Goal: Task Accomplishment & Management: Manage account settings

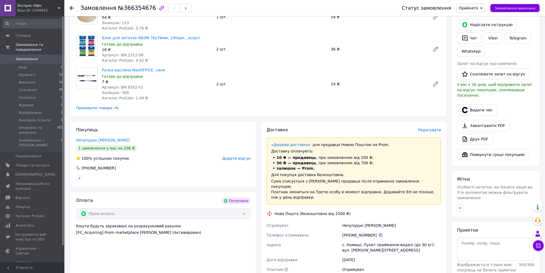
scroll to position [349, 0]
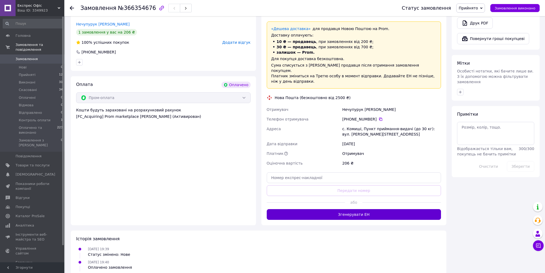
click at [329, 209] on button "Згенерувати ЕН" at bounding box center [354, 214] width 175 height 11
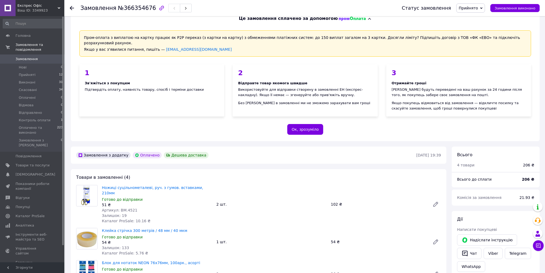
scroll to position [0, 0]
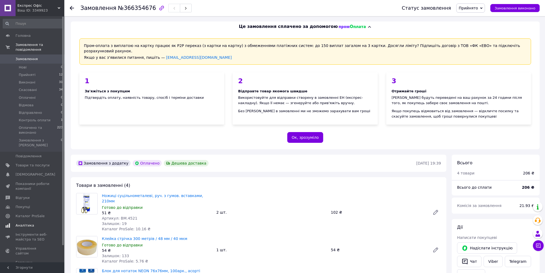
click at [28, 223] on span "Аналітика" at bounding box center [25, 225] width 19 height 5
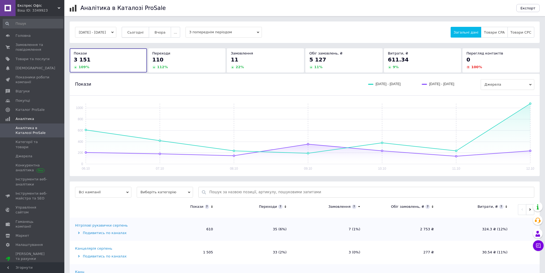
click at [135, 30] on button "Сьогодні" at bounding box center [136, 32] width 28 height 11
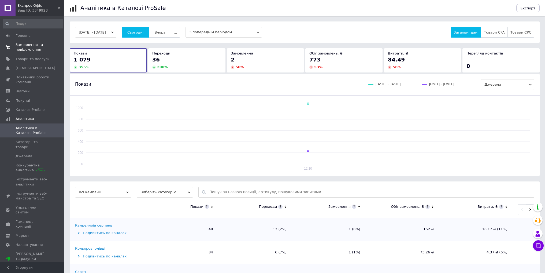
drag, startPoint x: 22, startPoint y: 36, endPoint x: 24, endPoint y: 43, distance: 6.9
click at [22, 36] on span "Головна" at bounding box center [23, 35] width 15 height 5
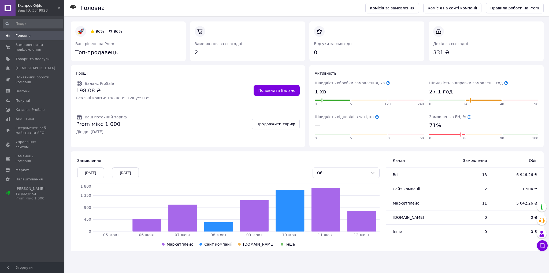
click at [41, 14] on div "Експрес Офіс Ваш ID: 3349923" at bounding box center [40, 8] width 49 height 16
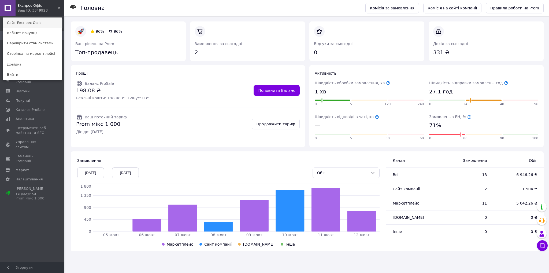
click at [42, 27] on link "Сайт Експрес Офіс" at bounding box center [32, 23] width 59 height 10
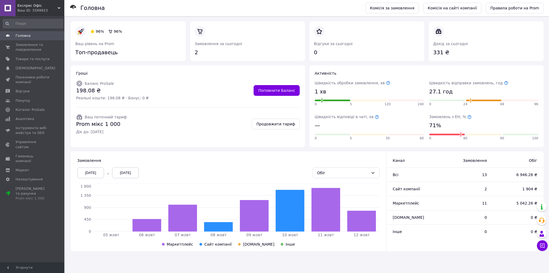
click at [467, 117] on icon at bounding box center [469, 117] width 4 height 4
click at [28, 43] on span "Замовлення та повідомлення" at bounding box center [33, 47] width 34 height 10
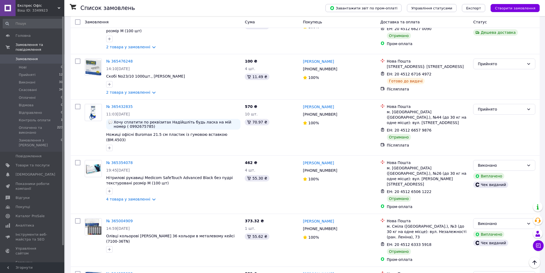
scroll to position [563, 0]
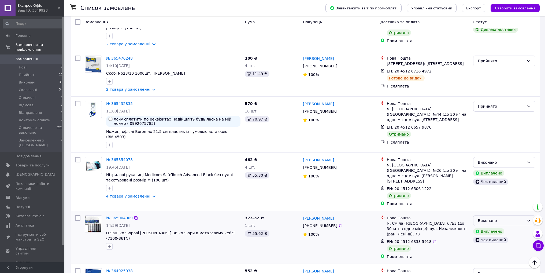
click at [487, 215] on div "Виконано" at bounding box center [504, 220] width 62 height 11
click at [497, 208] on li "Оплачено та виконано" at bounding box center [505, 208] width 62 height 10
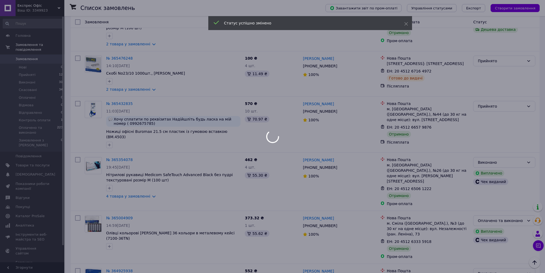
click at [518, 111] on div at bounding box center [272, 136] width 545 height 273
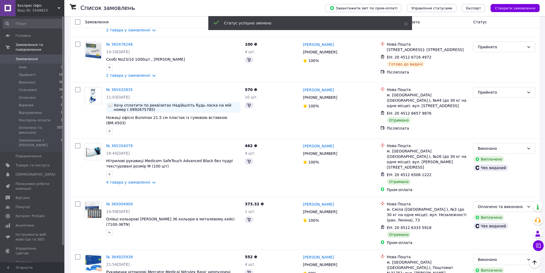
scroll to position [563, 0]
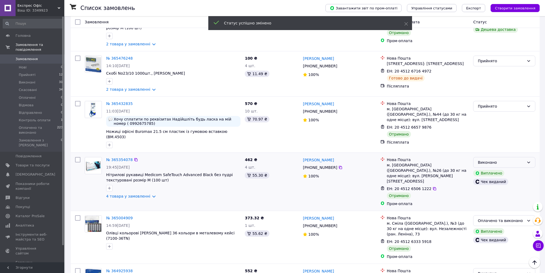
click at [508, 157] on div "Виконано" at bounding box center [504, 162] width 62 height 11
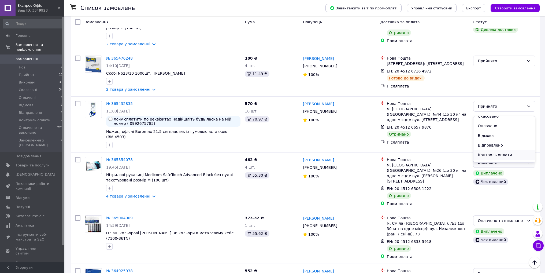
scroll to position [21, 0]
click at [496, 156] on li "Оплачено та виконано" at bounding box center [505, 158] width 62 height 10
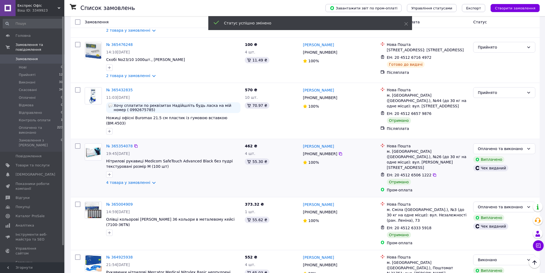
scroll to position [590, 0]
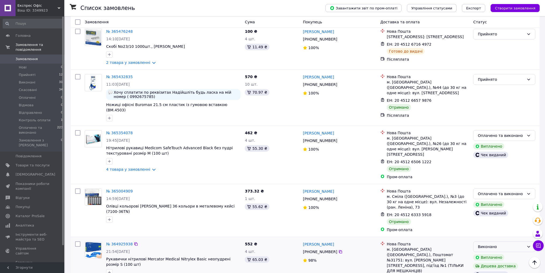
click at [495, 244] on div "Виконано" at bounding box center [501, 247] width 47 height 6
click at [499, 230] on li "Оплачено та виконано" at bounding box center [505, 229] width 62 height 10
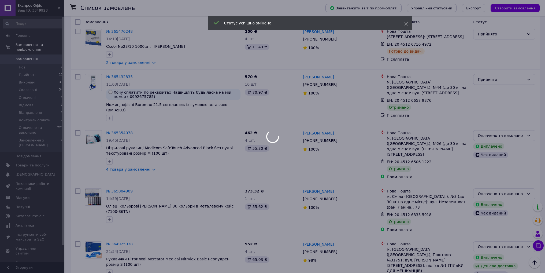
click at [497, 233] on div at bounding box center [272, 136] width 545 height 273
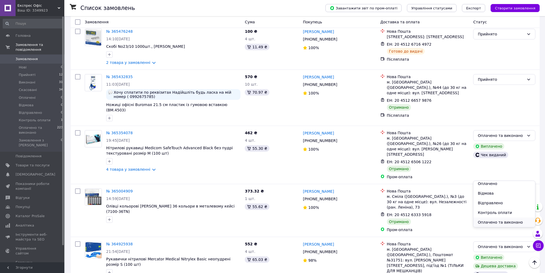
click at [495, 222] on li "Оплачено та виконано" at bounding box center [505, 222] width 62 height 10
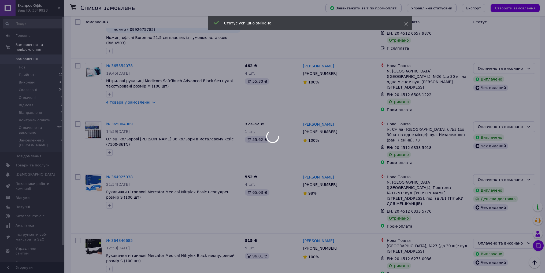
scroll to position [671, 0]
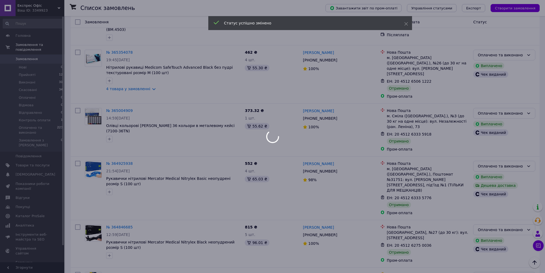
click at [499, 196] on div at bounding box center [272, 136] width 545 height 273
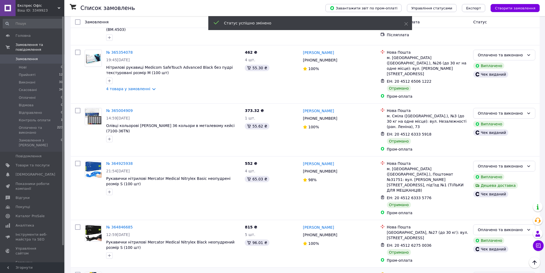
click at [500, 272] on div "Виконано" at bounding box center [501, 277] width 47 height 6
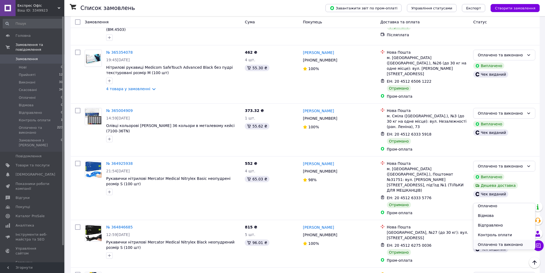
click at [499, 241] on li "Оплачено та виконано" at bounding box center [505, 245] width 62 height 10
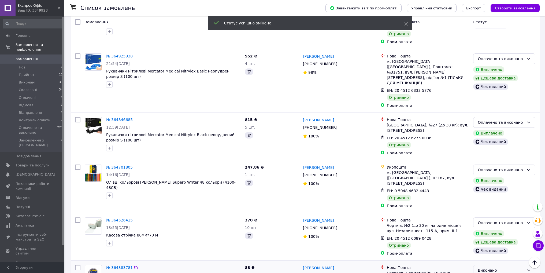
scroll to position [778, 0]
click at [500, 267] on div "Виконано" at bounding box center [501, 270] width 47 height 6
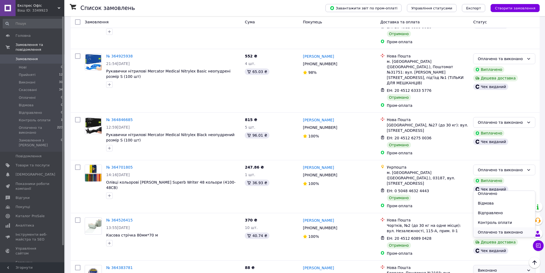
click at [499, 231] on li "Оплачено та виконано" at bounding box center [505, 232] width 62 height 10
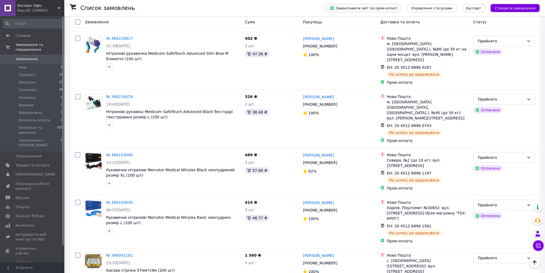
scroll to position [148, 0]
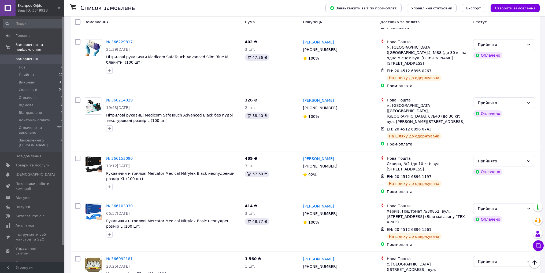
click at [42, 6] on span "Експрес Офіс" at bounding box center [37, 5] width 40 height 5
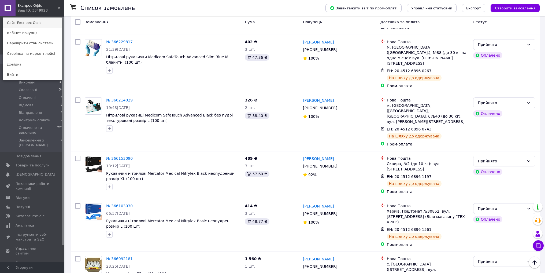
click at [46, 19] on link "Сайт Експрес Офіс" at bounding box center [32, 23] width 59 height 10
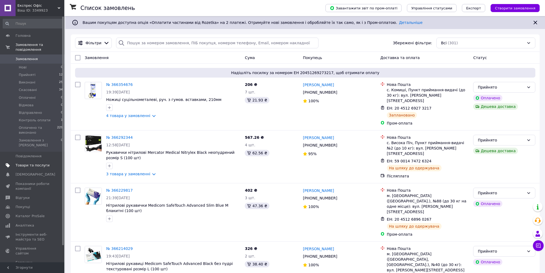
click at [29, 163] on span "Товари та послуги" at bounding box center [33, 165] width 34 height 5
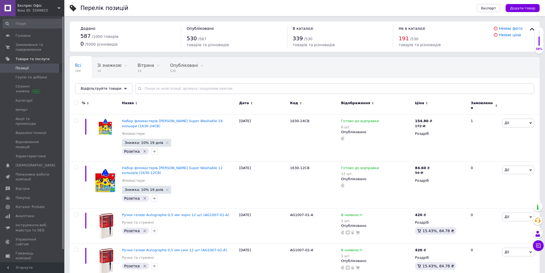
click at [517, 6] on span "Додати товар" at bounding box center [522, 8] width 25 height 4
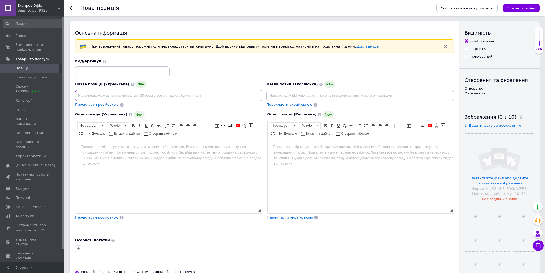
click at [146, 94] on input at bounding box center [168, 95] width 187 height 11
paste input "Касова стрічка 57мм*40м (100 шт)"
drag, startPoint x: 116, startPoint y: 95, endPoint x: 113, endPoint y: 95, distance: 3.8
click at [113, 95] on input "Касова стрічка 57мм*40м (100 шт)" at bounding box center [168, 95] width 187 height 11
type input "Касова стрічка 57мм*30м (100 шт)"
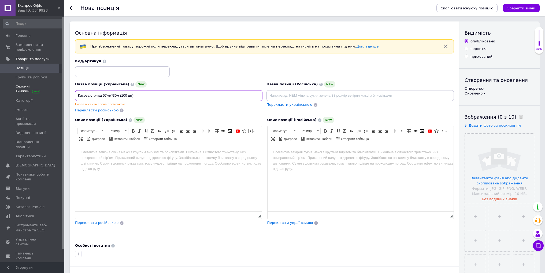
drag, startPoint x: 134, startPoint y: 97, endPoint x: 30, endPoint y: 95, distance: 104.6
click at [289, 93] on input at bounding box center [360, 95] width 187 height 11
paste input "Касова стрічка 57мм*30м (100 шт)"
type input "Касова стрічка 57мм*30м (100 шт)"
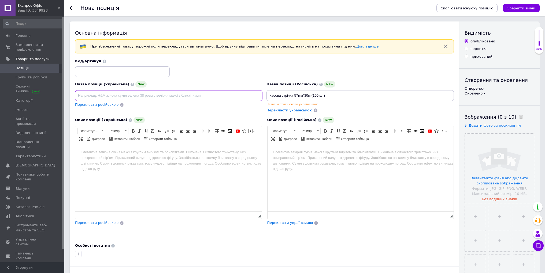
click at [178, 95] on input at bounding box center [168, 95] width 187 height 11
paste input "Кассовая лента 57мм*40м (100 шт)"
type input "Кассовая лента 57мм*40м (100 шт)"
drag, startPoint x: 295, startPoint y: 94, endPoint x: 208, endPoint y: 86, distance: 87.3
click at [208, 86] on div "Назва позиції (Українська) New Кассовая лента 57мм*40м (100 шт) Назва містить с…" at bounding box center [264, 86] width 383 height 58
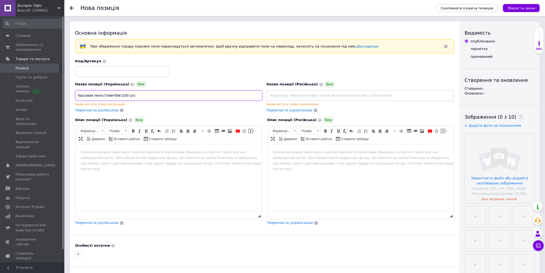
click at [177, 91] on input "Кассовая лента 57мм*40м (100 шт)" at bounding box center [168, 95] width 187 height 11
paste input "Касова стрічка 57мм*30м (100 шт)"
drag, startPoint x: 213, startPoint y: 94, endPoint x: 0, endPoint y: 80, distance: 213.7
paste input
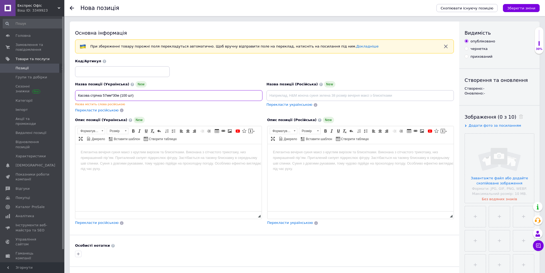
type input "Касова стрічка 57мм*30м (100 шт)"
click at [149, 106] on div "Назва позиції (Українська) New Касова стрічка 57мм*30м (100 шт) Назва містить с…" at bounding box center [168, 97] width 191 height 36
click at [280, 99] on input at bounding box center [360, 95] width 187 height 11
click at [310, 93] on input at bounding box center [360, 95] width 187 height 11
paste input "Кассовая лента 57мм*40м (100 шт)"
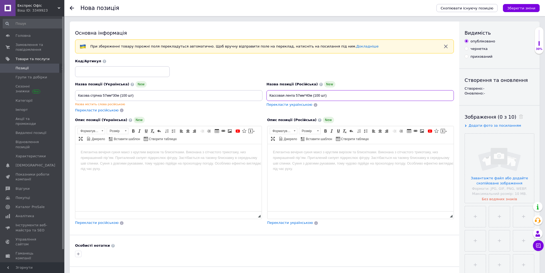
click at [308, 95] on input "Кассовая лента 57мм*40м (100 шт)" at bounding box center [360, 95] width 187 height 11
type input "Кассовая лента 57мм*30м (100 шт)"
click at [223, 113] on div "Перекласти російською" at bounding box center [168, 110] width 187 height 5
click at [115, 96] on input "Касова стрічка 57мм*30м (100 шт)" at bounding box center [168, 95] width 187 height 11
click at [117, 92] on input "Касова стрічка 57мм*30м (100 шт)" at bounding box center [168, 95] width 187 height 11
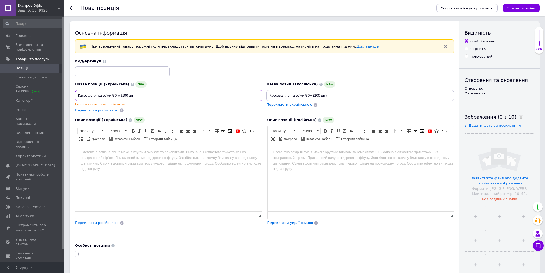
type input "Касова стрічка 57мм*30 м (100 шт)"
click at [150, 108] on div "Перекласти російською" at bounding box center [168, 110] width 187 height 5
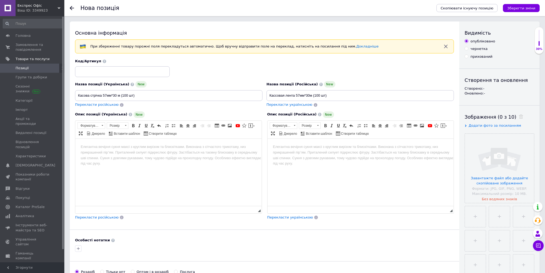
click at [137, 155] on html at bounding box center [168, 146] width 186 height 16
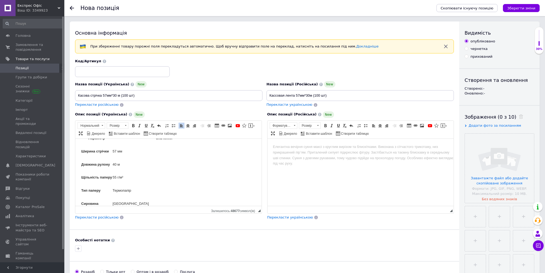
scroll to position [54, 0]
drag, startPoint x: 116, startPoint y: 163, endPoint x: 112, endPoint y: 163, distance: 3.5
click at [112, 163] on html "Касова стрічка 57 мм × 40 м — надійний вибір від Express Office Касова стрічка …" at bounding box center [168, 216] width 186 height 262
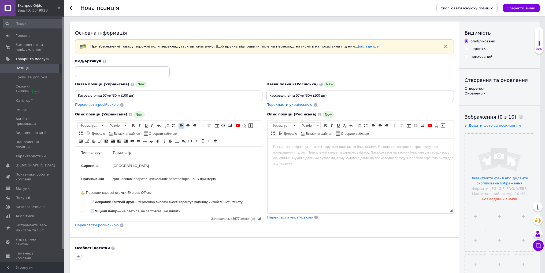
scroll to position [0, 0]
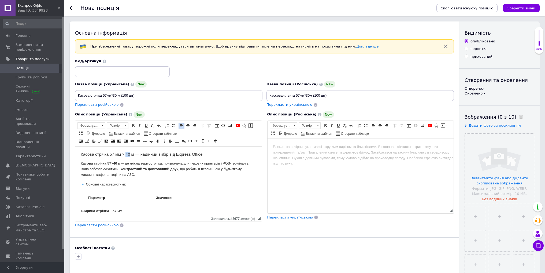
drag, startPoint x: 130, startPoint y: 152, endPoint x: 126, endPoint y: 152, distance: 4.6
click at [126, 152] on h3 "Касова стрічка 57 мм × 40 м — надійний вибір від Express Office" at bounding box center [169, 154] width 176 height 5
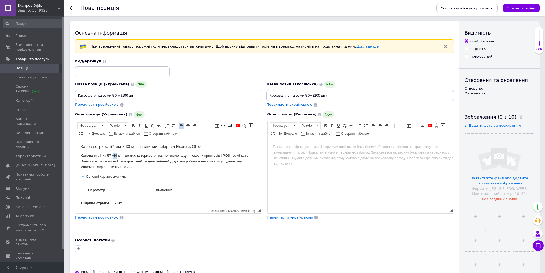
drag, startPoint x: 117, startPoint y: 153, endPoint x: 113, endPoint y: 153, distance: 3.3
click at [113, 153] on p "Касова стрічка 57×40 м — це якісна термострічка, призначена для чекових принтер…" at bounding box center [169, 161] width 176 height 17
click at [298, 149] on html at bounding box center [360, 146] width 186 height 16
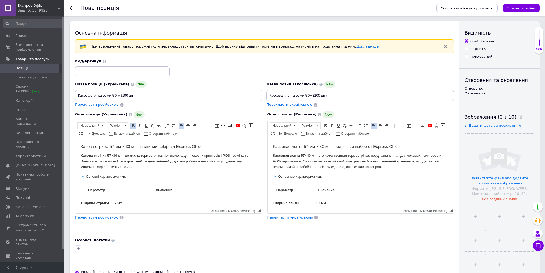
scroll to position [54, 0]
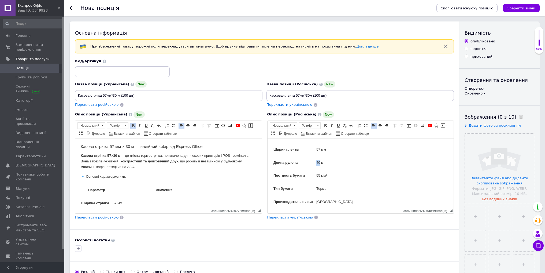
drag, startPoint x: 320, startPoint y: 162, endPoint x: 317, endPoint y: 161, distance: 3.0
click at [317, 161] on p "40 м" at bounding box center [373, 163] width 115 height 6
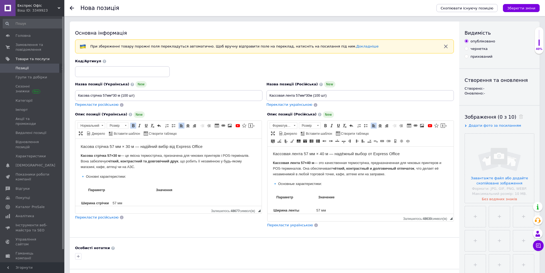
scroll to position [0, 0]
drag, startPoint x: 323, startPoint y: 152, endPoint x: 320, endPoint y: 152, distance: 3.5
click at [320, 152] on h3 "Кассовая лента 57 мм × 40 м — надёжный выбор от Express Office" at bounding box center [361, 154] width 176 height 5
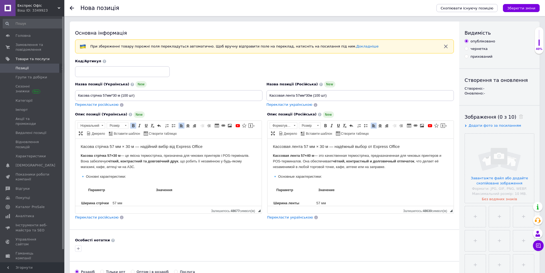
click at [309, 153] on strong "Кассовая лента 57×40 м" at bounding box center [293, 155] width 41 height 4
drag, startPoint x: 311, startPoint y: 156, endPoint x: 308, endPoint y: 155, distance: 3.3
click at [308, 155] on strong "Кассовая лента 57×40 м" at bounding box center [293, 155] width 41 height 4
drag, startPoint x: 311, startPoint y: 155, endPoint x: 307, endPoint y: 154, distance: 3.3
click at [307, 154] on strong "Кассовая лента 57×40 м" at bounding box center [293, 155] width 41 height 4
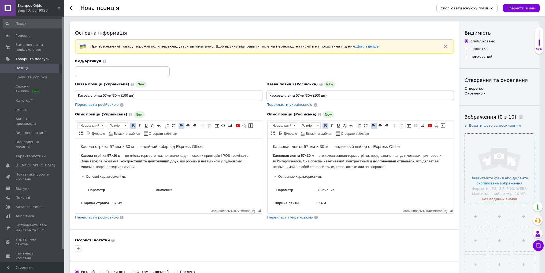
click at [500, 178] on input "file" at bounding box center [499, 168] width 69 height 69
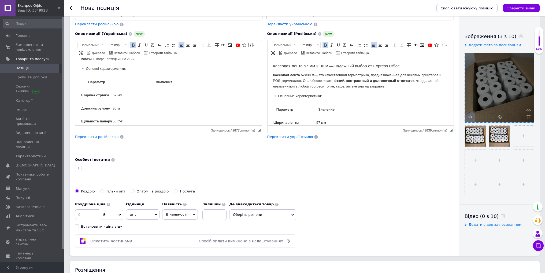
scroll to position [54, 0]
click at [89, 212] on input at bounding box center [87, 214] width 24 height 11
type input "0"
type input "1350"
click at [187, 229] on div "Роздрібна ціна 1350 ₴ $ EUR CHF GBP ¥ PLN ₸ MDL HUF KGS CNY TRY KRW lei Встанов…" at bounding box center [152, 214] width 154 height 30
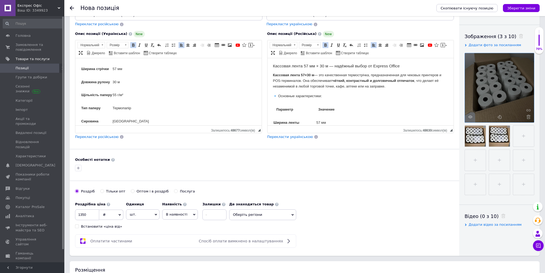
click at [151, 217] on span "шт." at bounding box center [143, 214] width 34 height 10
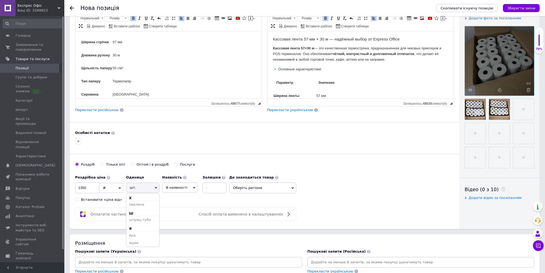
scroll to position [865, 0]
drag, startPoint x: 129, startPoint y: 243, endPoint x: 149, endPoint y: 252, distance: 22.2
click at [129, 248] on li "ящик" at bounding box center [142, 252] width 33 height 8
click at [182, 201] on div "Роздрібна ціна 1350 ₴ $ EUR CHF GBP ¥ PLN ₸ MDL HUF KGS CNY TRY KRW lei Встанов…" at bounding box center [152, 187] width 154 height 30
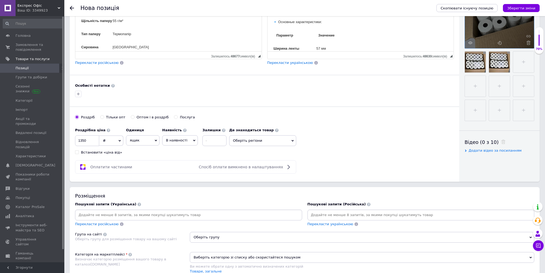
scroll to position [161, 0]
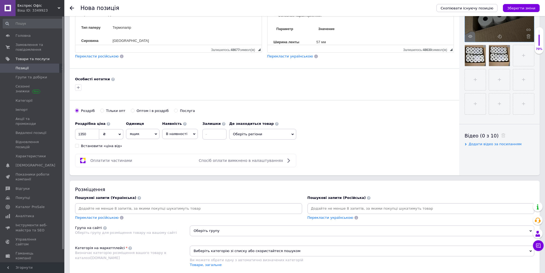
click at [102, 209] on input at bounding box center [188, 208] width 225 height 8
paste input "Касова стрічка"
type input "Касова стрічка"
paste input "Чекова термострічка та термоетикетки×"
type input "Чекова термострічка та термоетикетки×"
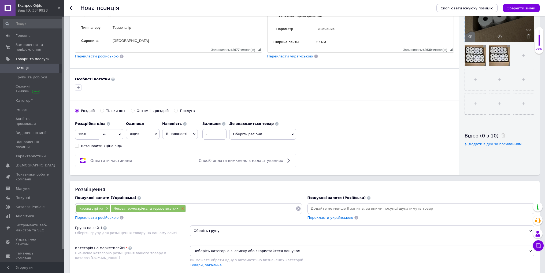
click at [183, 209] on span "×" at bounding box center [182, 208] width 4 height 5
click at [183, 209] on input at bounding box center [202, 208] width 185 height 8
paste input "Стрічка чекова 57x40"
type input "Стрічка чекова 57x40"
click at [153, 208] on span "×" at bounding box center [152, 208] width 4 height 5
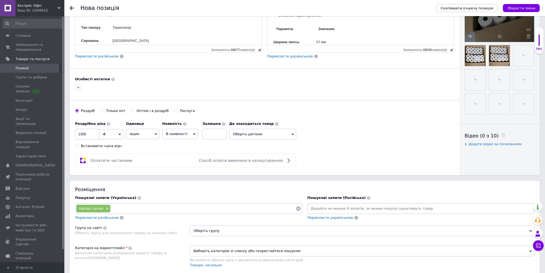
click at [152, 210] on input at bounding box center [202, 208] width 185 height 8
paste input "чекова стрічка"
type input "чекова стрічка"
paste input "касова термострічка 57"
type input "касова термострічка 57"
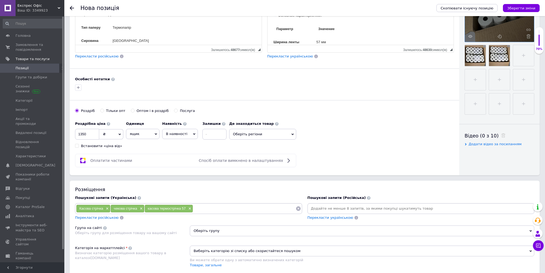
paste input "57 термо"
type input "57 термо"
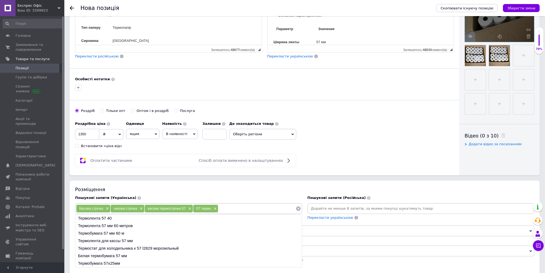
click at [224, 208] on input at bounding box center [256, 208] width 77 height 8
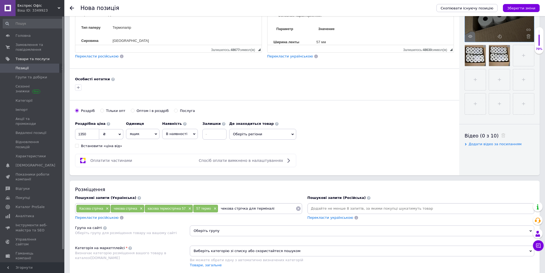
type input "чекова стрічка для терміналів"
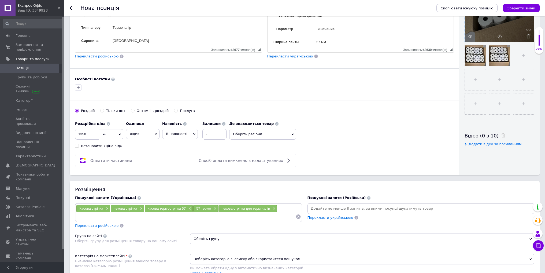
click at [119, 226] on div at bounding box center [121, 225] width 5 height 4
click at [108, 225] on span "Перекласти російською" at bounding box center [96, 225] width 43 height 4
click at [101, 226] on span "Перекласти російською" at bounding box center [96, 225] width 43 height 4
click at [103, 222] on div "Касова стрічка × чекова стрічка × касова термострічка 57 × 57 термо × чекова ст…" at bounding box center [188, 215] width 227 height 25
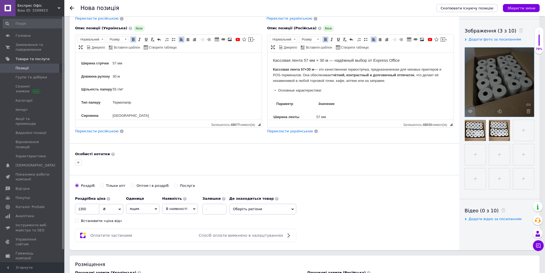
scroll to position [0, 0]
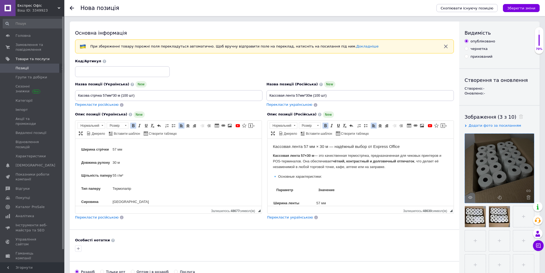
click at [526, 12] on div "Скопіювати існуючу позицію Зберегти зміни" at bounding box center [485, 8] width 109 height 16
click at [524, 10] on icon "Зберегти зміни" at bounding box center [521, 8] width 28 height 4
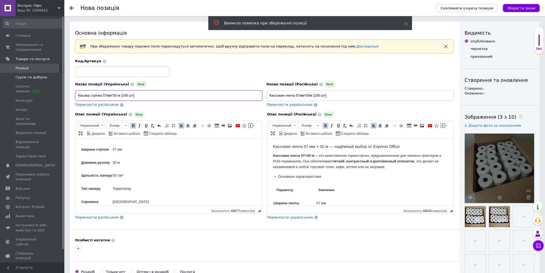
drag, startPoint x: 172, startPoint y: 93, endPoint x: 0, endPoint y: 77, distance: 172.9
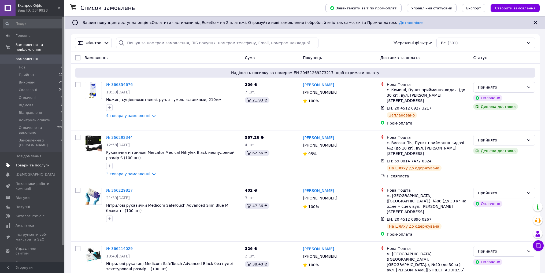
click at [39, 163] on span "Товари та послуги" at bounding box center [33, 165] width 34 height 5
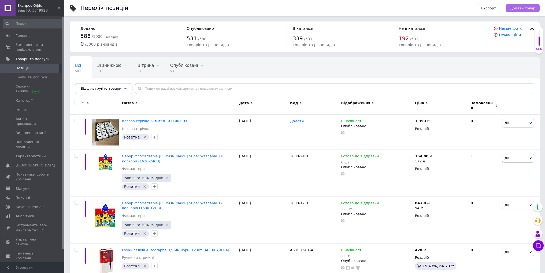
click at [528, 6] on span "Додати товар" at bounding box center [522, 8] width 25 height 4
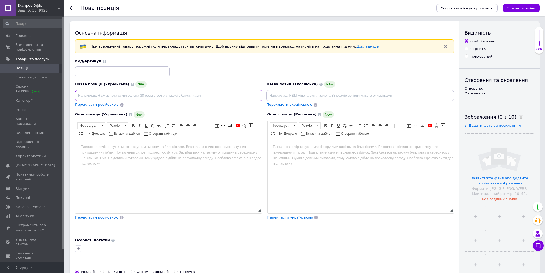
click at [176, 92] on input at bounding box center [168, 95] width 187 height 11
paste input "Касова стрічка 57мм*19м (200 шт)"
type input "Касова стрічка 57мм*19м (200 шт)"
click at [300, 95] on input at bounding box center [360, 95] width 187 height 11
paste input "Кассовая лента 57мм*19м (200 шт)"
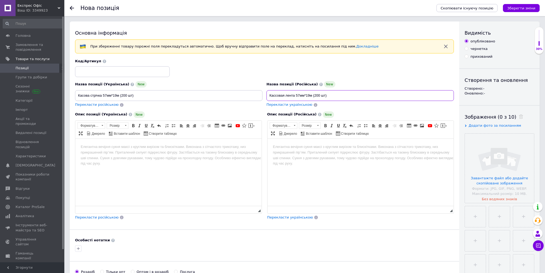
click at [309, 95] on input "Кассовая лента 57мм*19м (200 шт)" at bounding box center [360, 95] width 187 height 11
click at [310, 95] on input "Кассовая лента 57мм*19м (200 шт)" at bounding box center [360, 95] width 187 height 11
type input "Кассовая лента 57мм*17м (200 шт)"
click at [117, 95] on input "Касова стрічка 57мм*19м (200 шт)" at bounding box center [168, 95] width 187 height 11
type input "Касова стрічка 57мм*17м (200 шт)"
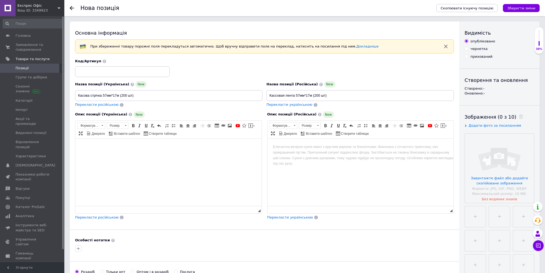
click at [128, 155] on html at bounding box center [168, 146] width 186 height 16
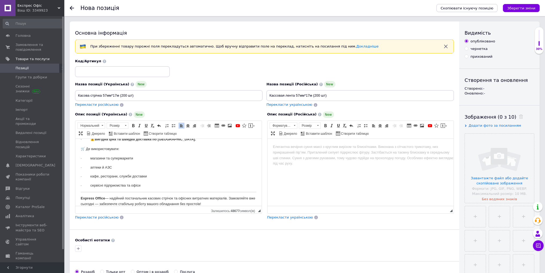
click at [287, 155] on html at bounding box center [360, 146] width 186 height 16
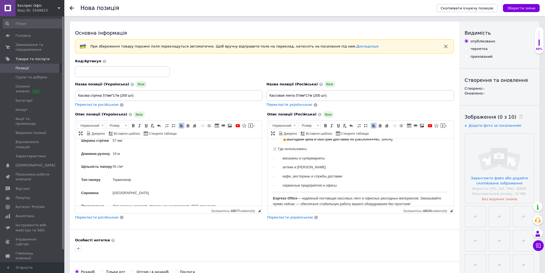
scroll to position [54, 0]
click at [114, 160] on p "19 м" at bounding box center [164, 162] width 103 height 6
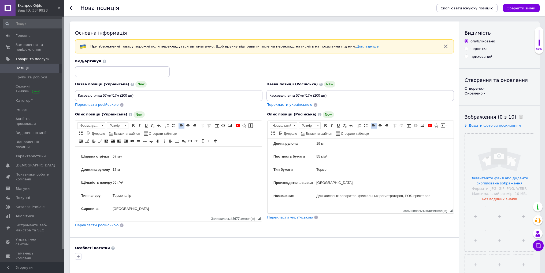
scroll to position [60, 0]
drag, startPoint x: 320, startPoint y: 156, endPoint x: 318, endPoint y: 155, distance: 2.8
click at [318, 155] on p "19 м" at bounding box center [373, 156] width 115 height 6
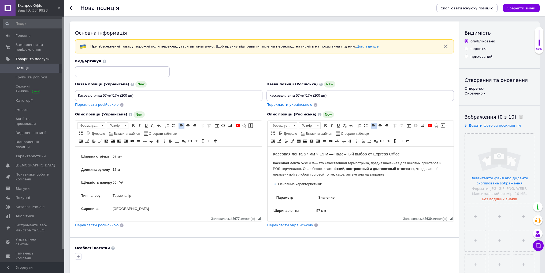
scroll to position [0, 0]
click at [323, 153] on h3 "Кассовая лента 57 мм × 19 м — надёжный выбор от Express Office" at bounding box center [361, 154] width 176 height 5
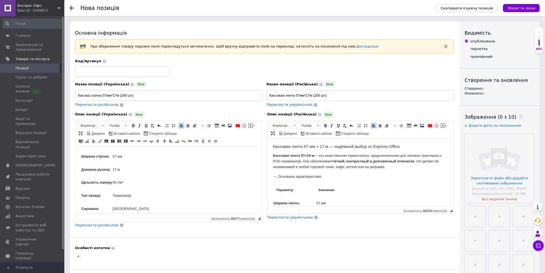
click at [309, 154] on strong "Кассовая лента 57×19 м" at bounding box center [293, 155] width 41 height 4
click at [309, 155] on strong "Кассовая лента 57×19 м" at bounding box center [293, 155] width 41 height 4
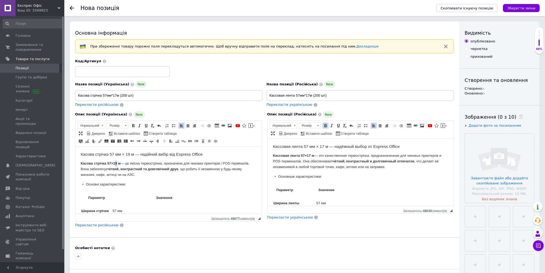
click at [116, 161] on strong "Касова стрічка 57×19 м" at bounding box center [101, 163] width 40 height 4
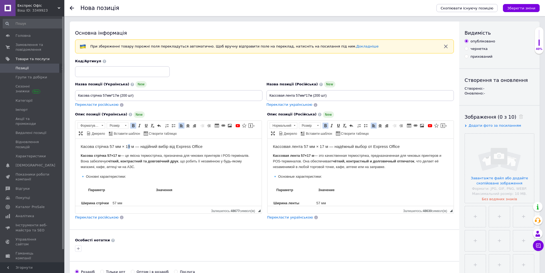
click at [128, 145] on h3 "Касова стрічка 57 мм × 19 м — надійний вибір від Express Office" at bounding box center [169, 146] width 176 height 5
click at [482, 177] on input "file" at bounding box center [499, 168] width 69 height 69
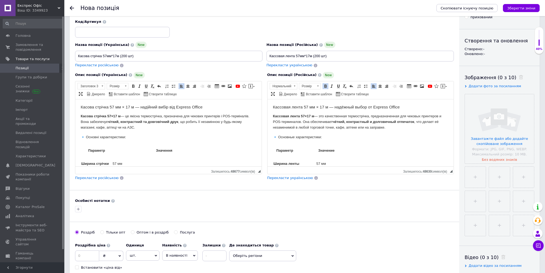
scroll to position [107, 0]
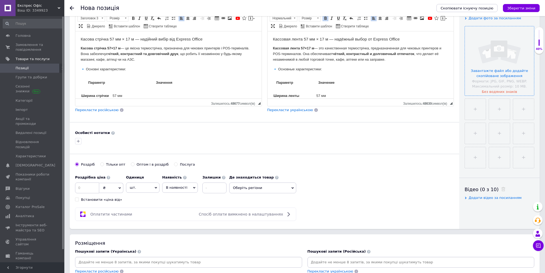
click at [498, 79] on input "file" at bounding box center [499, 60] width 69 height 69
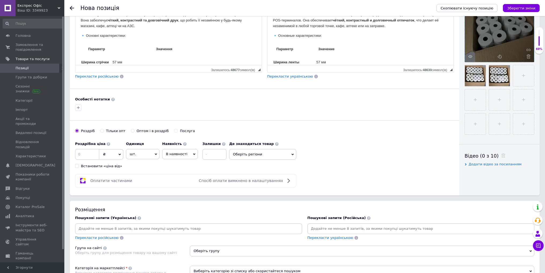
scroll to position [161, 0]
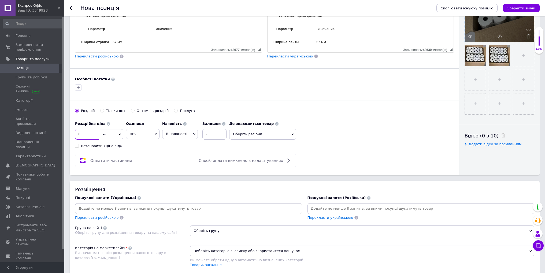
click at [84, 133] on input at bounding box center [87, 134] width 24 height 11
type input "1400"
click at [133, 134] on span "шт." at bounding box center [143, 134] width 34 height 10
click at [141, 149] on input at bounding box center [143, 147] width 30 height 11
type input "ящ"
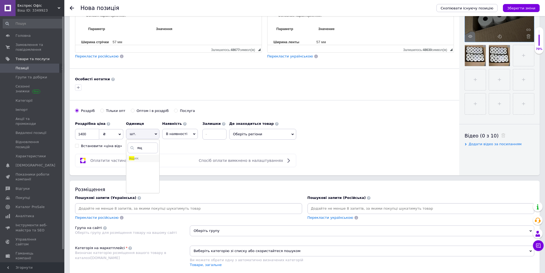
click at [143, 158] on li "ящ ик" at bounding box center [142, 158] width 33 height 8
click at [213, 134] on input at bounding box center [214, 134] width 24 height 11
click at [246, 135] on span "Оберіть регіони" at bounding box center [262, 134] width 67 height 11
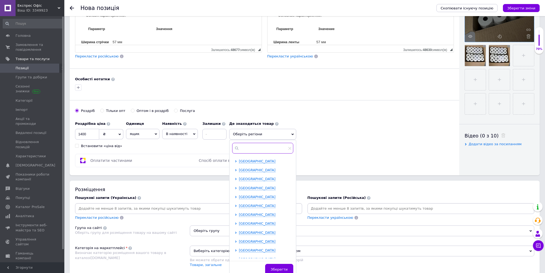
click at [252, 146] on input "text" at bounding box center [262, 148] width 61 height 11
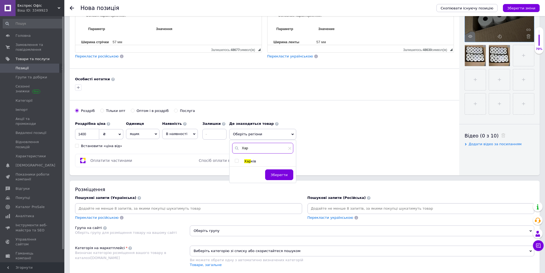
type input "Хар"
click at [253, 157] on div "Хар Хар ків Зберегти" at bounding box center [263, 161] width 67 height 43
click at [253, 159] on div "Хар Хар ків Зберегти" at bounding box center [263, 161] width 67 height 43
click at [255, 161] on span "ків" at bounding box center [253, 161] width 5 height 4
checkbox input "true"
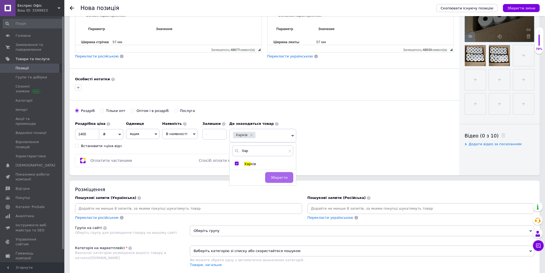
click at [279, 178] on span "Зберегти" at bounding box center [279, 177] width 17 height 4
click at [149, 203] on div at bounding box center [188, 208] width 227 height 11
click at [147, 206] on input at bounding box center [188, 208] width 225 height 8
type input "чекова стрічка"
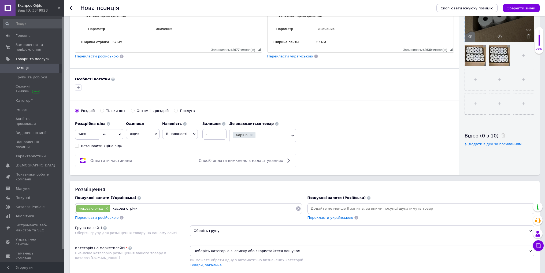
type input "касова стрічка"
type input "для терміналів"
type input "касова стрічка щільна"
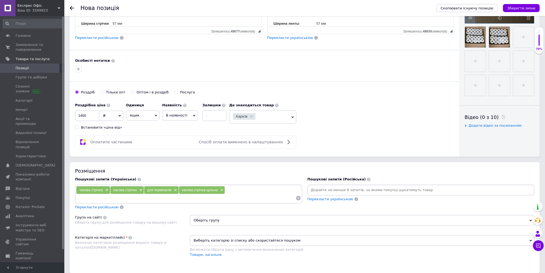
scroll to position [215, 0]
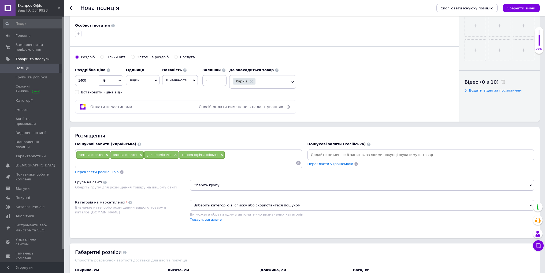
click at [183, 163] on input at bounding box center [186, 163] width 220 height 8
click at [174, 159] on input at bounding box center [186, 163] width 220 height 8
click at [176, 162] on input at bounding box center [186, 163] width 220 height 8
type input "касова стрічка харків"
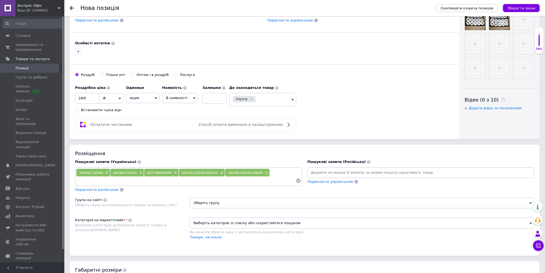
scroll to position [188, 0]
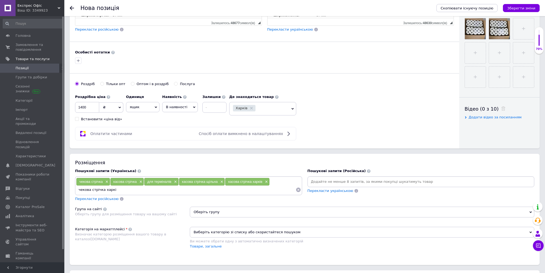
type input "чекова стрічка харків"
type input "с"
type input "касова стрічка термо"
type input "и"
type input "термострічка"
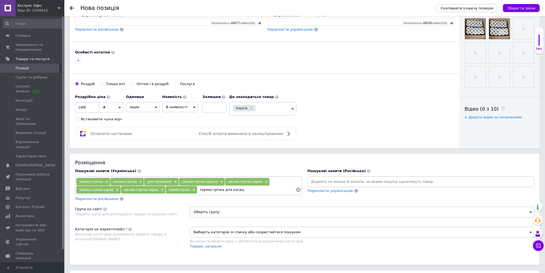
type input "термострічка для каси"
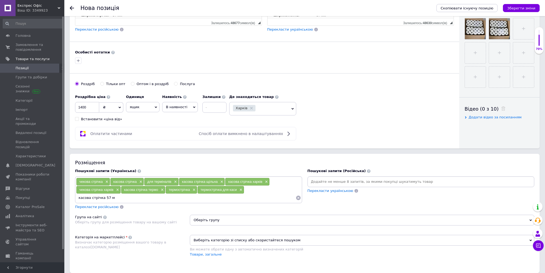
type input "касова стрічка 57 мм"
type input "чекова стрічка для чекового апарата"
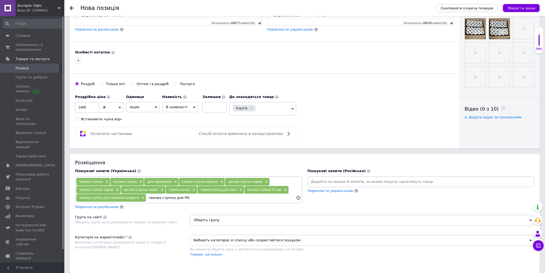
type input "чекова стрічка для POS"
type input "рулон чекової стрічки"
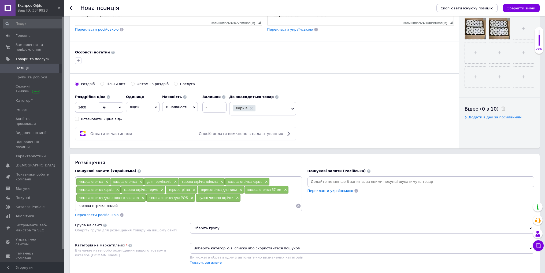
type input "касова стрічка онлайн"
type input "купити [PERSON_NAME] стрічку"
type input "[PERSON_NAME]"
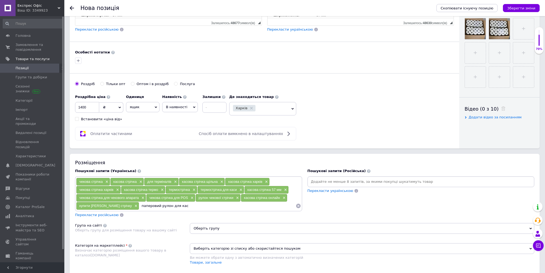
type input "паперовий рулон для каси"
type input "фіскальна стрічка"
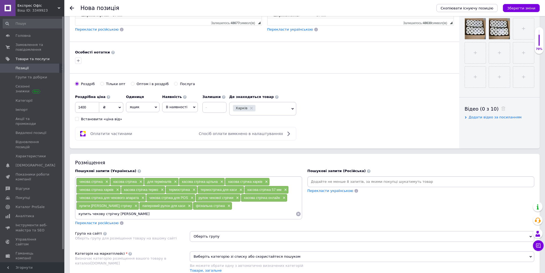
type input "купить чекову стрічку Харків"
type input "купити касову стрічку Харків"
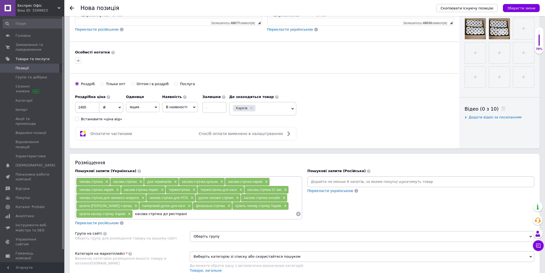
type input "касова стрічка дл ресторанів"
type input "касова стрічка для кафе"
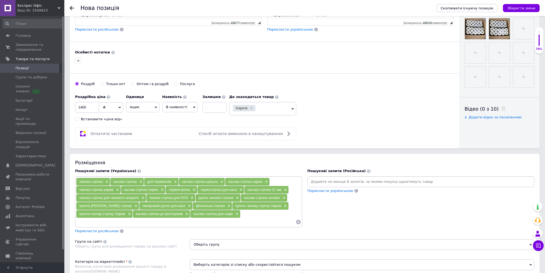
click at [105, 231] on span "Перекласти російською" at bounding box center [96, 231] width 43 height 4
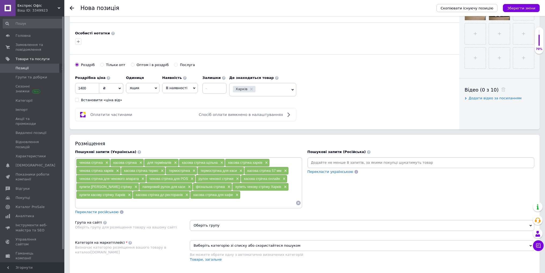
scroll to position [268, 0]
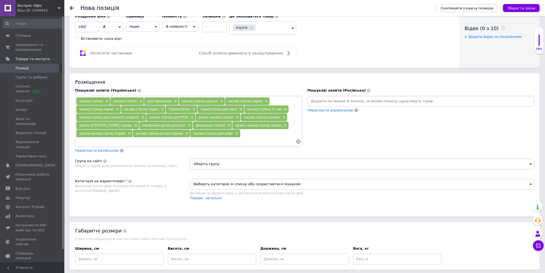
click at [90, 150] on span "Перекласти російською" at bounding box center [96, 150] width 43 height 4
click at [523, 7] on icon "Зберегти зміни" at bounding box center [521, 8] width 28 height 4
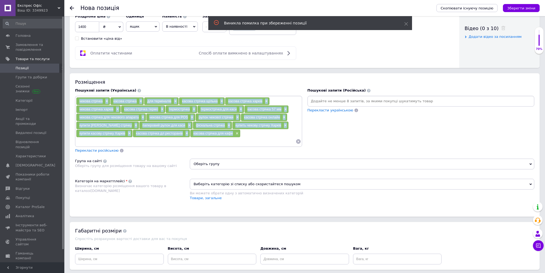
drag, startPoint x: 234, startPoint y: 133, endPoint x: 80, endPoint y: 100, distance: 157.8
click at [80, 100] on div "чекова стрічка × касова стрічка × для терміналів × касова стрічка щільна × касо…" at bounding box center [188, 121] width 225 height 48
copy div "чекова стрічка × касова стрічка × для терміналів × касова стрічка щільна × касо…"
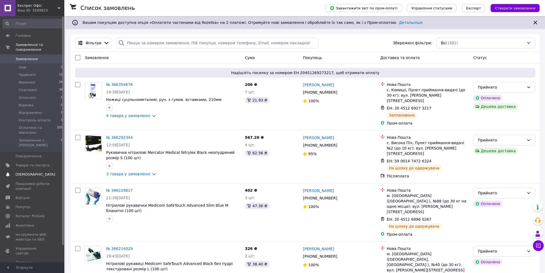
click at [38, 161] on link "Товари та послуги" at bounding box center [33, 165] width 66 height 9
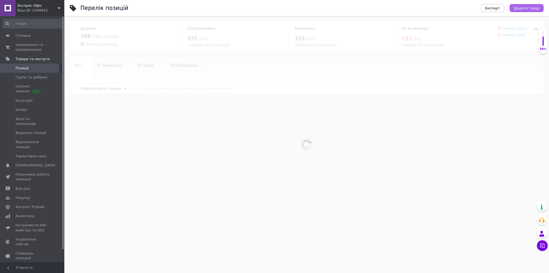
click at [531, 6] on span "Додати товар" at bounding box center [526, 8] width 25 height 4
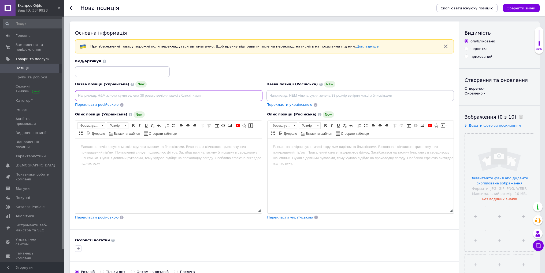
click at [110, 94] on input at bounding box center [168, 95] width 187 height 11
paste input "Касова стрічка 57мм*17м (200 шт)"
type input "Касова стрічка 57мм*17м (200 шт)"
click at [303, 103] on span "Перекласти українською" at bounding box center [290, 104] width 46 height 4
click at [302, 95] on input at bounding box center [360, 95] width 187 height 11
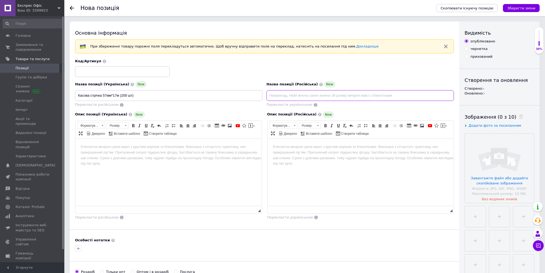
paste input "Кассовая лента 57мм*17м (200 шт)"
type input "Кассовая лента 57мм*17м (200 шт)"
click at [204, 136] on span "Панель інструментів редактора Форматування Форматування Розмір Розмір Жирний Сп…" at bounding box center [168, 130] width 186 height 18
click at [204, 155] on html at bounding box center [168, 146] width 186 height 16
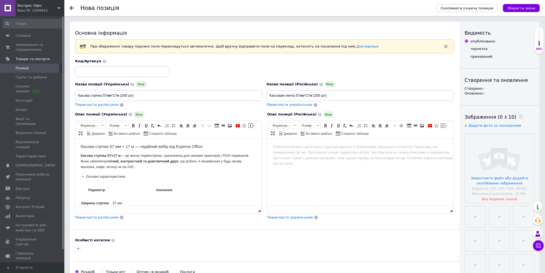
scroll to position [189, 0]
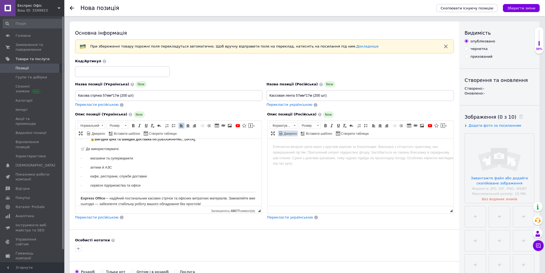
drag, startPoint x: 283, startPoint y: 125, endPoint x: 286, endPoint y: 135, distance: 10.6
click at [450, 122] on span "Форматування Форматування Розмір Розмір Жирний Сполучення клавіш Ctrl+B Курсив …" at bounding box center [450, 122] width 0 height 0
click at [289, 152] on html at bounding box center [360, 146] width 186 height 16
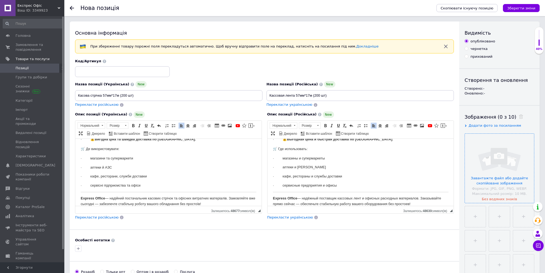
click at [480, 170] on input "file" at bounding box center [499, 168] width 69 height 69
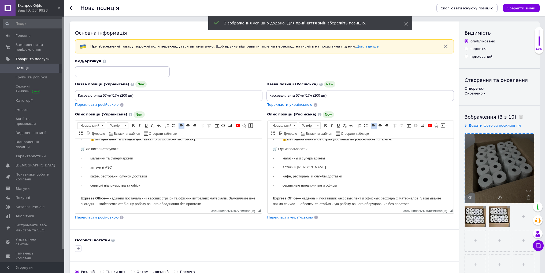
click at [522, 2] on div "Скопіювати існуючу позицію Зберегти зміни" at bounding box center [485, 8] width 109 height 16
click at [520, 6] on icon "Зберегти зміни" at bounding box center [521, 8] width 28 height 4
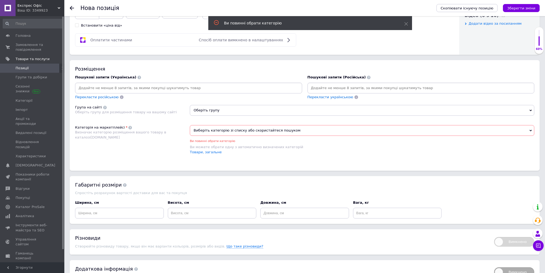
scroll to position [286, 0]
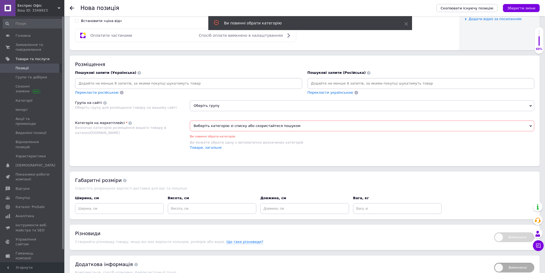
click at [217, 128] on span "Виберіть категорію зі списку або скористайтеся пошуком" at bounding box center [362, 125] width 345 height 11
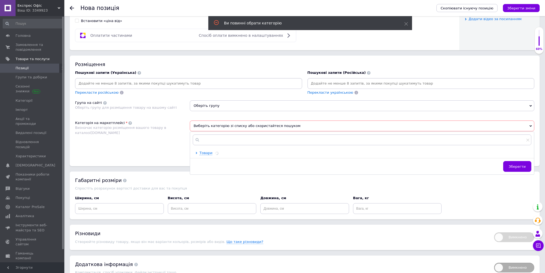
click at [215, 134] on div at bounding box center [362, 140] width 344 height 16
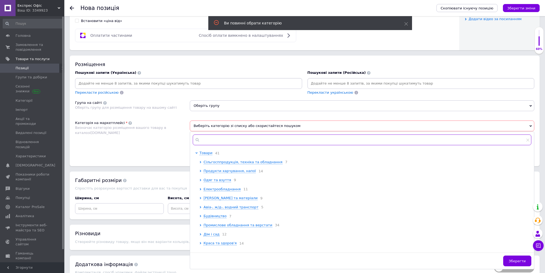
click at [214, 138] on input "text" at bounding box center [362, 139] width 339 height 11
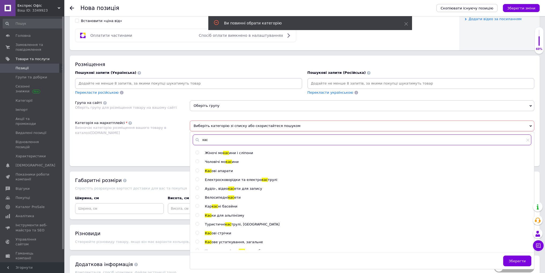
type input "кас"
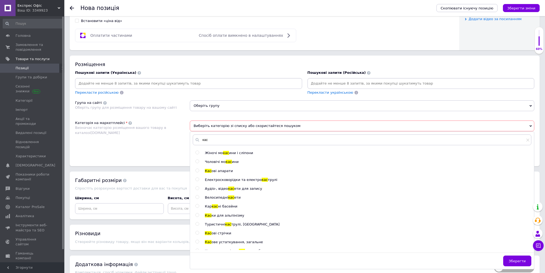
click at [216, 232] on span "ові стрічки" at bounding box center [222, 233] width 20 height 4
radio input "true"
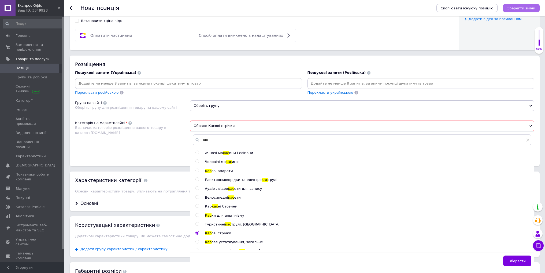
click at [509, 9] on button "Зберегти зміни" at bounding box center [521, 8] width 37 height 8
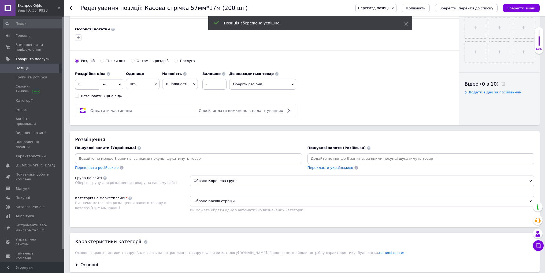
scroll to position [215, 0]
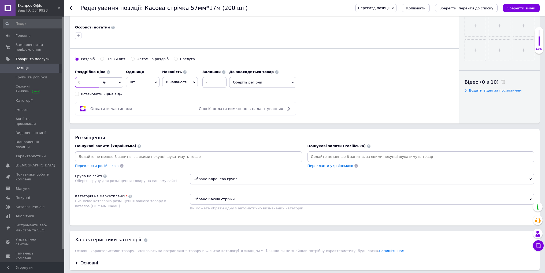
click at [86, 80] on input at bounding box center [87, 82] width 24 height 11
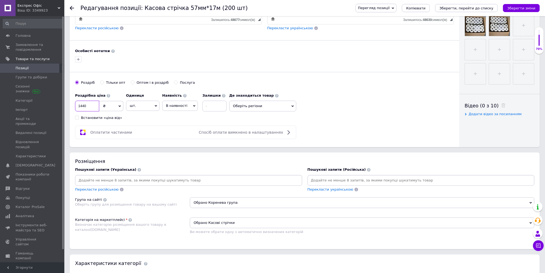
scroll to position [241, 0]
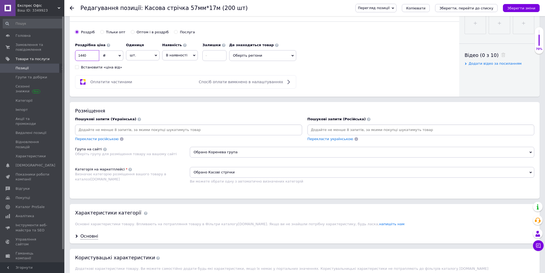
type input "1440"
click at [111, 132] on input at bounding box center [188, 130] width 225 height 8
paste input "каосва стрічка× чевкова стрічка× касова стрічка Харків× чеова стрічка Харків× к…"
drag, startPoint x: 265, startPoint y: 130, endPoint x: 102, endPoint y: 130, distance: 162.5
click at [102, 130] on input "каосва стрічка× чевкова стрічка× касова стрічка Харків× чеова стрічка Харків× к…" at bounding box center [188, 130] width 225 height 8
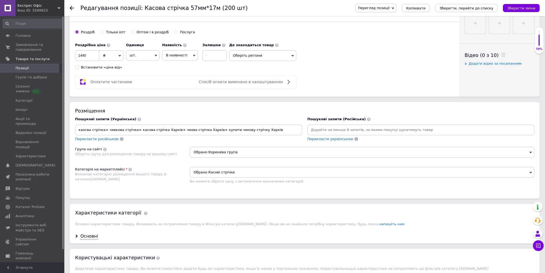
type input "каосва стрічка"
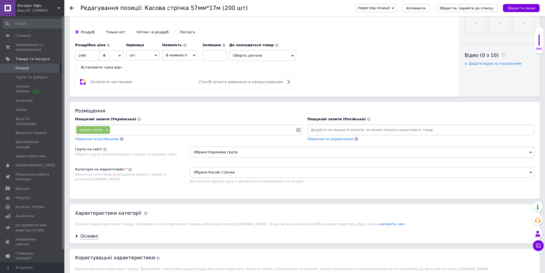
paste input "каосва стрічка× чевкова стрічка× касова стрічка Харків× чеова стрічка Харків× к…"
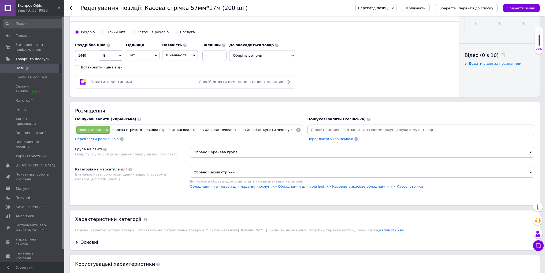
drag, startPoint x: 288, startPoint y: 130, endPoint x: 164, endPoint y: 130, distance: 123.9
click at [164, 130] on input "каосва стрічка× чевкова стрічка× касова стрічка Харків× чеова стрічка Харків× к…" at bounding box center [203, 130] width 186 height 8
drag, startPoint x: 139, startPoint y: 130, endPoint x: 114, endPoint y: 129, distance: 25.5
click at [114, 129] on input "каосва стрічка× чевкова стрічка" at bounding box center [203, 130] width 186 height 8
type input "чевкова стрічка"
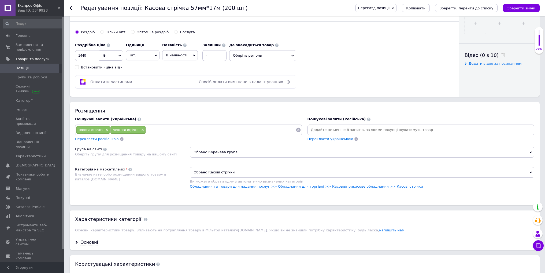
click at [154, 127] on input at bounding box center [221, 130] width 150 height 8
paste input "каосва стрічка× чевкова стрічка× касова стрічка Харків× чеова стрічка Харків× к…"
drag, startPoint x: 170, startPoint y: 130, endPoint x: 146, endPoint y: 130, distance: 23.3
click at [146, 130] on input "каосва стрічка× чевкова стрічка× касова стрічка Харків× чеова стрічка Харків× к…" at bounding box center [221, 130] width 150 height 8
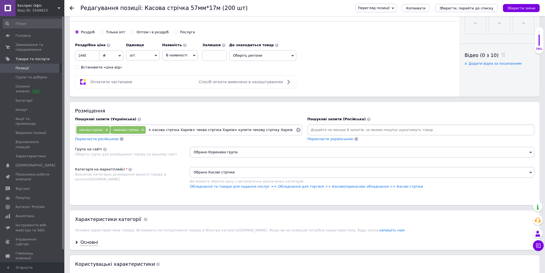
click at [151, 130] on input "× касова стрічка Харків× чеова стрічка Харків× купити чекову стрічку Харків" at bounding box center [221, 130] width 150 height 8
drag, startPoint x: 182, startPoint y: 128, endPoint x: 280, endPoint y: 128, distance: 97.9
click at [280, 128] on input "касова стрічка Харків× чеова стрічка Харків× купити чекову стрічку Харків" at bounding box center [221, 130] width 150 height 8
type input "касова стрічка Харків"
type input "чекова стрічка Харків"
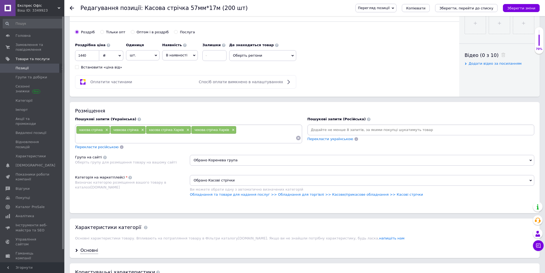
click at [254, 131] on div "каосва стрічка × чевкова стрічка × касова стрічка Харків × чекова стрічка Харкі…" at bounding box center [188, 134] width 225 height 16
drag, startPoint x: 252, startPoint y: 134, endPoint x: 250, endPoint y: 142, distance: 8.4
click at [251, 140] on div "каосва стрічка × чевкова стрічка × касова стрічка Харків × чекова стрічка Харкі…" at bounding box center [188, 134] width 225 height 16
click at [250, 142] on div "каосва стрічка × чевкова стрічка × касова стрічка Харків × чекова стрічка Харкі…" at bounding box center [188, 133] width 227 height 19
click at [251, 134] on input at bounding box center [186, 138] width 220 height 8
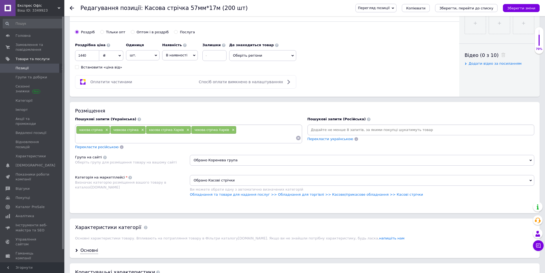
paste input "купити чекову стрічку Харків"
type input "купити чекову стрічку Харків"
paste input "купити касову стрічку Харків"
type input "купити касову стрічку Харків"
paste input "термострічка"
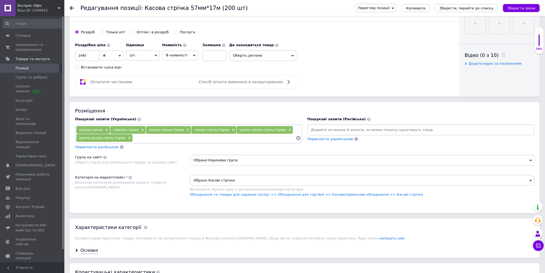
type input "термострічка"
paste input "термострічка Харків"
type input "термострічка Харків"
paste input "касова стрічка опт"
type input "касова стрічка опт"
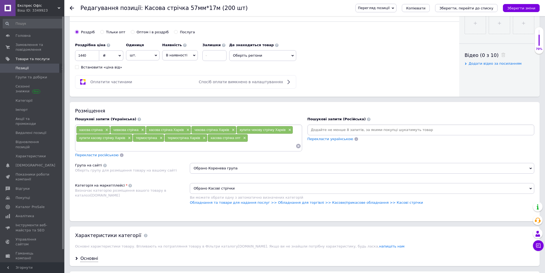
paste input "касова стрічку 57 мм"
type input "касова стрічку 57 мм"
paste input "касова стрічка для касового апарата"
type input "касова стрічка для касового апарата"
paste input "чекова стрічка для POS"
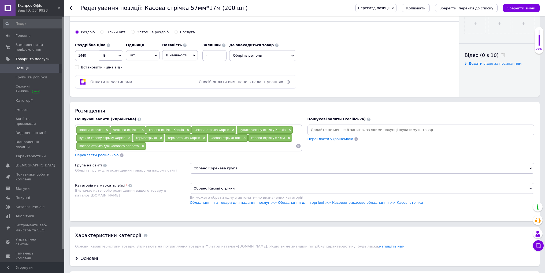
type input "чекова стрічка для POS"
paste input "рулон чековї стрічки"
type input "рулон чековї стрічки"
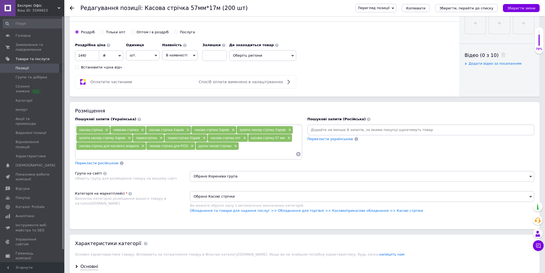
paste input "касова стрічка онлайн"
type input "касова стрічка онлайн"
paste input "купити касову стрічку"
type input "купити касову стрічку"
paste input "паперовий рулон для каси"
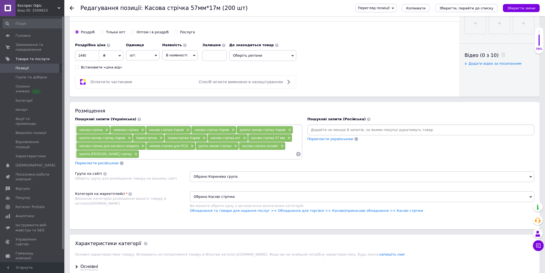
type input "паперовий рулон для каси"
paste input "фіскальна стрічка"
type input "фіскальна стрічка"
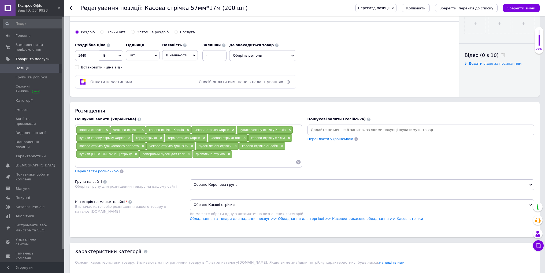
click at [100, 169] on span "Перекласти російською" at bounding box center [96, 171] width 43 height 4
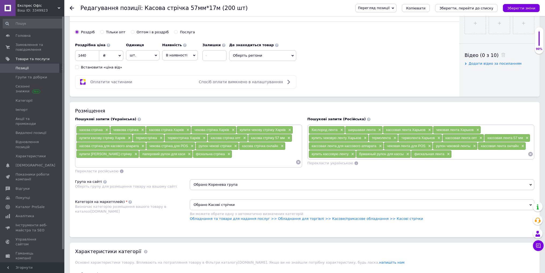
click at [192, 179] on span "Обрано Коренева група" at bounding box center [362, 184] width 345 height 11
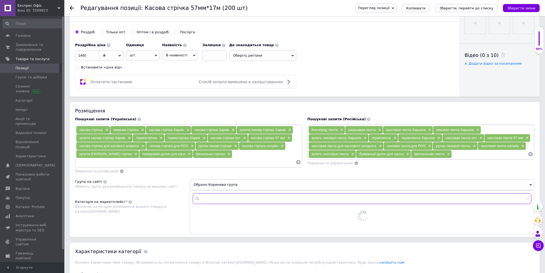
click at [220, 193] on input "text" at bounding box center [362, 198] width 339 height 11
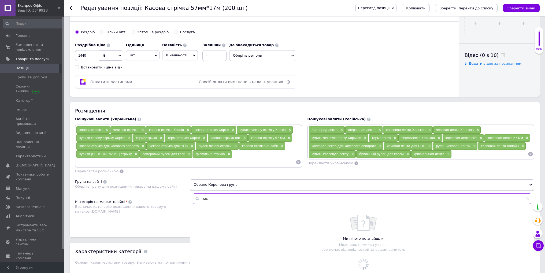
type input "кас"
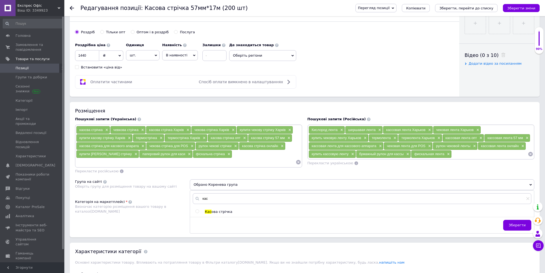
click at [213, 206] on div "кас Кас ова стрічка Зберегти" at bounding box center [362, 211] width 344 height 43
click at [218, 209] on span "ова стрічка" at bounding box center [222, 211] width 21 height 4
radio input "true"
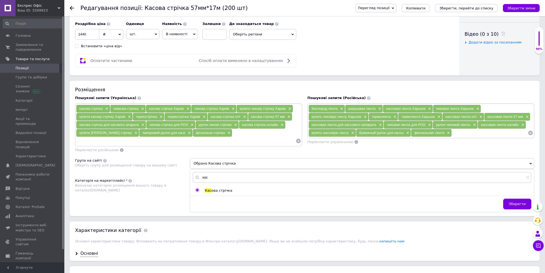
scroll to position [212, 0]
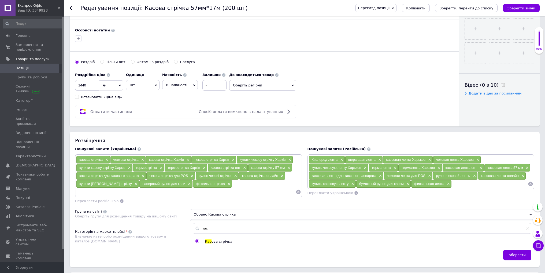
click at [503, 249] on div "Зберегти" at bounding box center [362, 255] width 344 height 13
click at [509, 249] on button "Зберегти" at bounding box center [517, 254] width 28 height 11
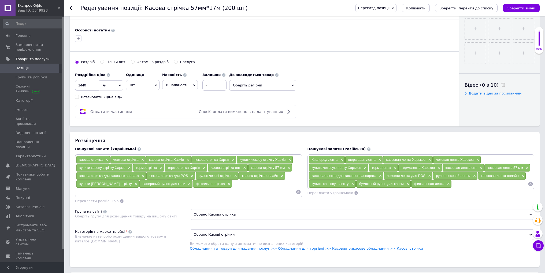
click at [234, 229] on span "Обрано Касові стрічки" at bounding box center [362, 234] width 345 height 11
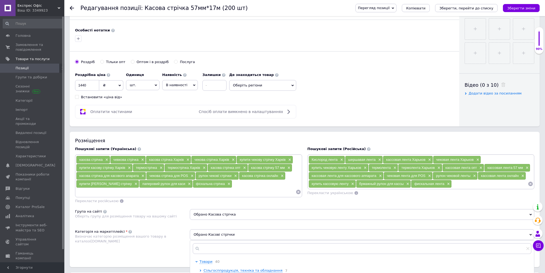
click at [233, 229] on span "Обрано Касові стрічки" at bounding box center [362, 234] width 345 height 11
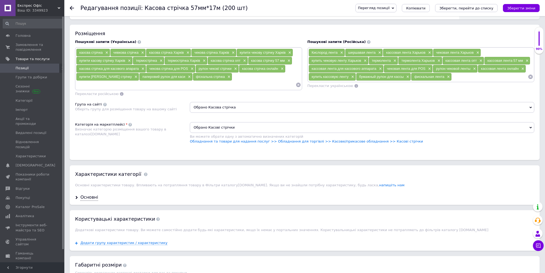
scroll to position [319, 0]
click at [87, 190] on div "Основні" at bounding box center [305, 197] width 470 height 14
click at [91, 194] on div "Основні" at bounding box center [89, 197] width 18 height 6
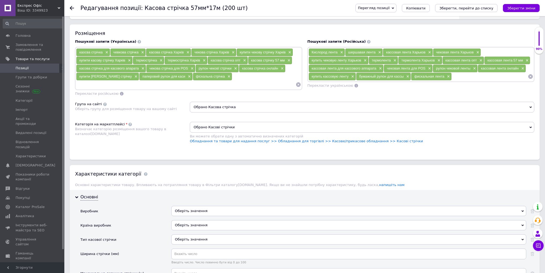
click at [181, 206] on div "Оберіть значення" at bounding box center [348, 211] width 355 height 10
click at [165, 194] on div "Основні Виробник Оберіть значення Країна виробник Оберіть значення Тип касової …" at bounding box center [305, 263] width 470 height 146
click at [182, 220] on div "Оберіть значення" at bounding box center [348, 225] width 355 height 10
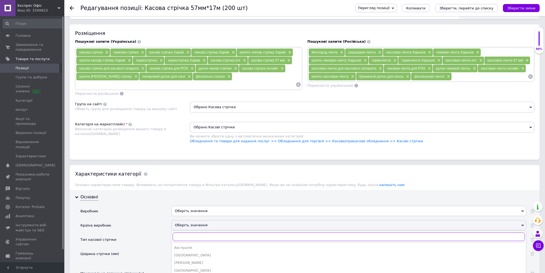
click at [188, 232] on input "text" at bounding box center [349, 236] width 352 height 9
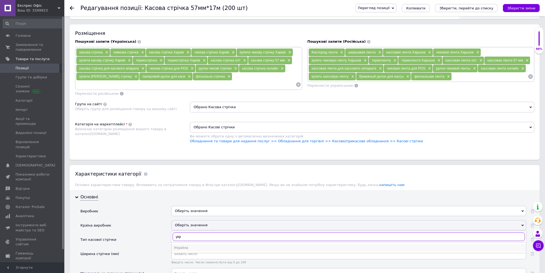
type input "укр"
click at [188, 245] on div "Україна" at bounding box center [348, 247] width 349 height 5
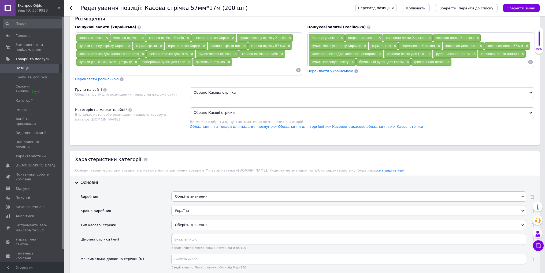
scroll to position [346, 0]
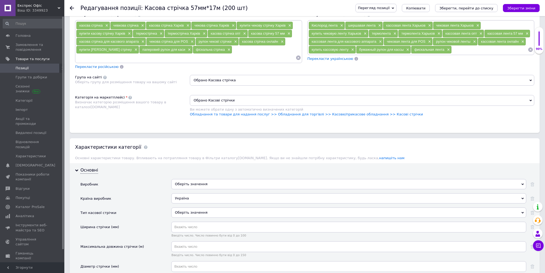
click at [176, 207] on div "Оберіть значення" at bounding box center [348, 212] width 355 height 10
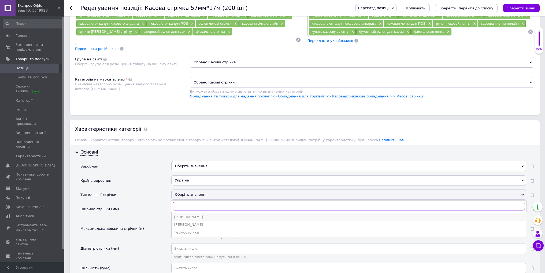
scroll to position [373, 0]
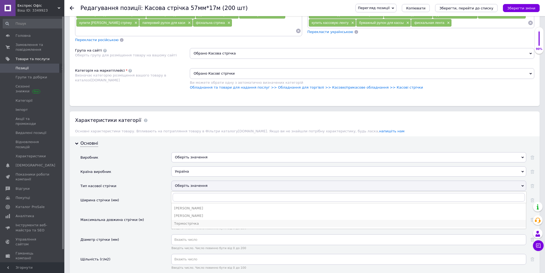
click at [191, 221] on div "Термострічка" at bounding box center [348, 223] width 349 height 5
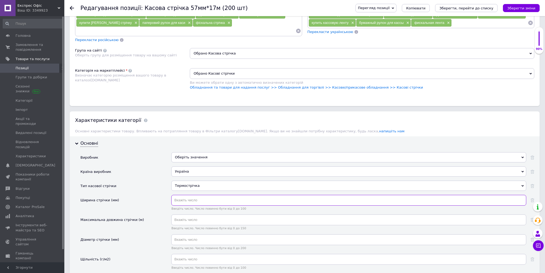
click at [181, 195] on input "text" at bounding box center [348, 200] width 355 height 11
type input "57"
click at [189, 214] on input "text" at bounding box center [348, 219] width 355 height 11
type input "17"
click at [189, 234] on input "text" at bounding box center [348, 239] width 355 height 11
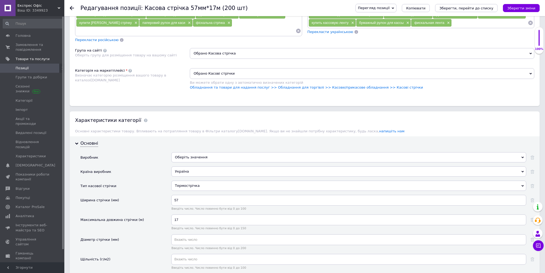
click at [189, 242] on div "Введіть число. Число повинно бути від 0 до 200" at bounding box center [348, 244] width 355 height 20
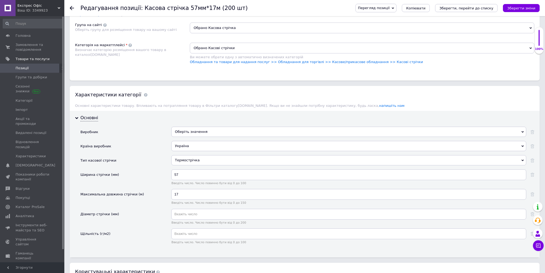
scroll to position [426, 0]
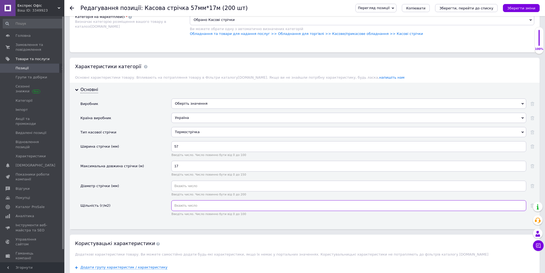
click at [191, 200] on input "text" at bounding box center [348, 205] width 355 height 11
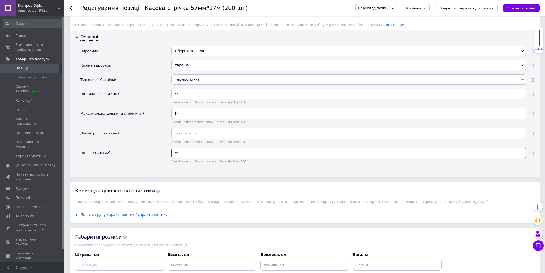
scroll to position [480, 0]
type input "55"
click at [516, 4] on button "Зберегти зміни" at bounding box center [521, 8] width 37 height 8
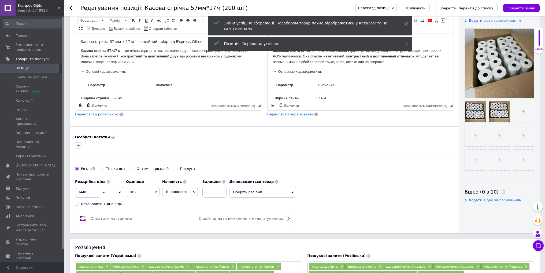
scroll to position [104, 0]
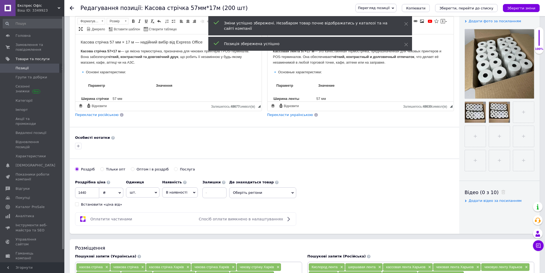
click at [145, 191] on span "шт." at bounding box center [143, 192] width 34 height 10
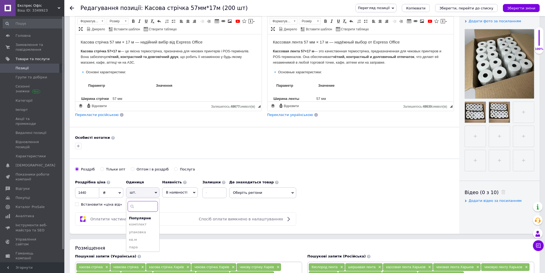
click at [144, 209] on input at bounding box center [143, 206] width 30 height 11
type input "ящ"
click at [145, 217] on li "ящ ик" at bounding box center [142, 217] width 33 height 8
click at [240, 191] on span "Оберіть регіони" at bounding box center [262, 192] width 67 height 11
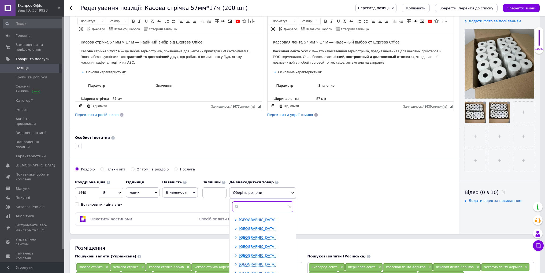
click at [245, 205] on input "text" at bounding box center [262, 206] width 61 height 11
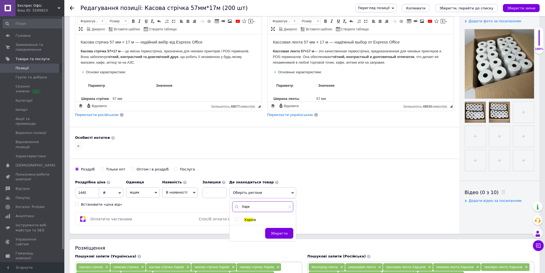
type input "Харк"
click at [249, 219] on span "Харк" at bounding box center [248, 220] width 9 height 4
checkbox input "true"
click at [280, 240] on button "Зберегти" at bounding box center [279, 235] width 28 height 11
click at [511, 2] on div "Перегляд позиції Зберегти та переглянути на сайті Зберегти та переглянути на ма…" at bounding box center [442, 8] width 195 height 16
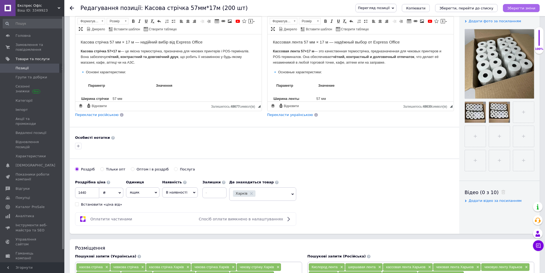
click at [516, 8] on icon "Зберегти зміни" at bounding box center [521, 8] width 28 height 4
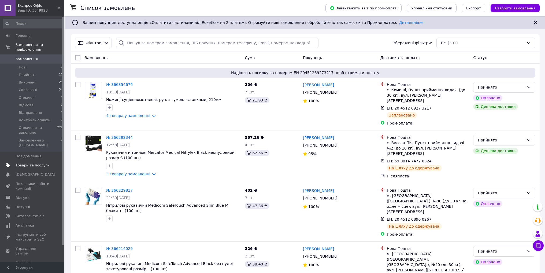
click at [27, 161] on link "Товари та послуги" at bounding box center [33, 165] width 66 height 9
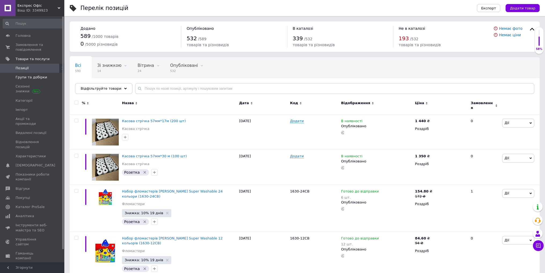
click at [24, 78] on span "Групи та добірки" at bounding box center [32, 77] width 32 height 5
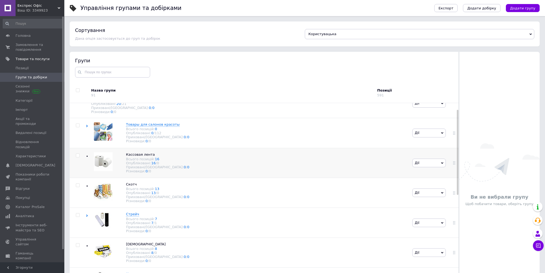
scroll to position [27, 0]
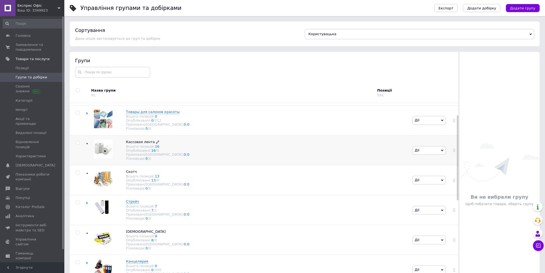
click at [141, 144] on span "Кассовая лента" at bounding box center [140, 142] width 29 height 4
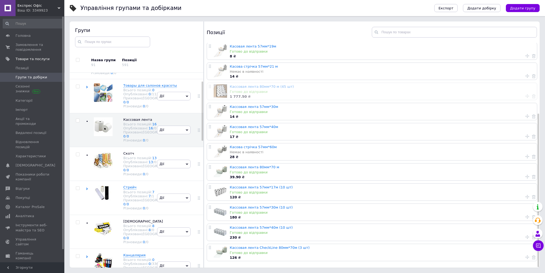
scroll to position [0, 0]
